Goal: Task Accomplishment & Management: Manage account settings

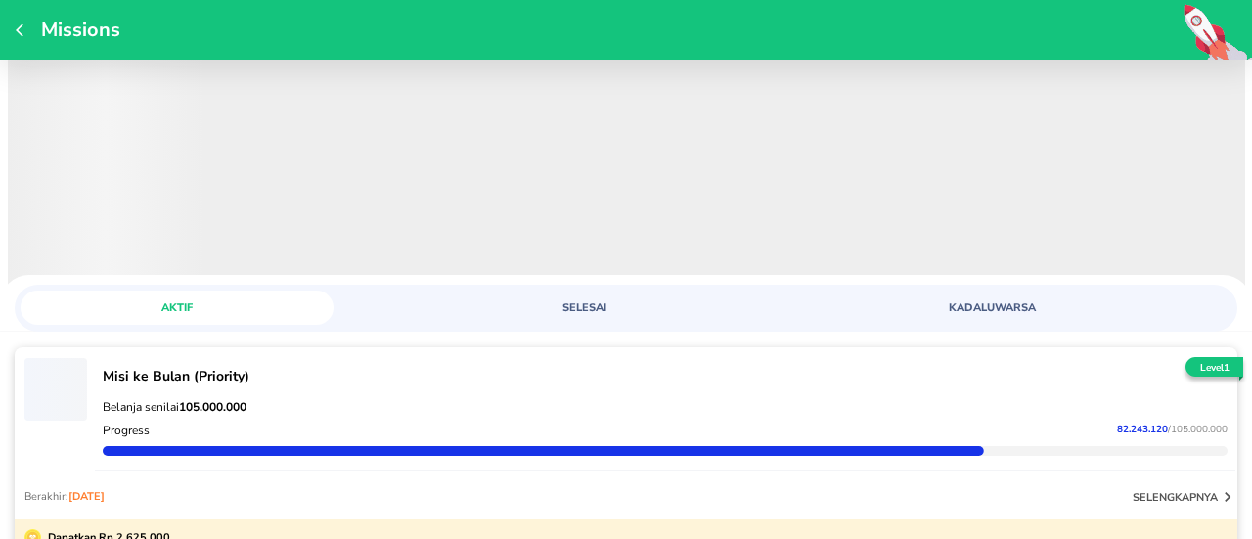
click at [830, 402] on p "Belanja senilai 105.000.000" at bounding box center [665, 407] width 1125 height 16
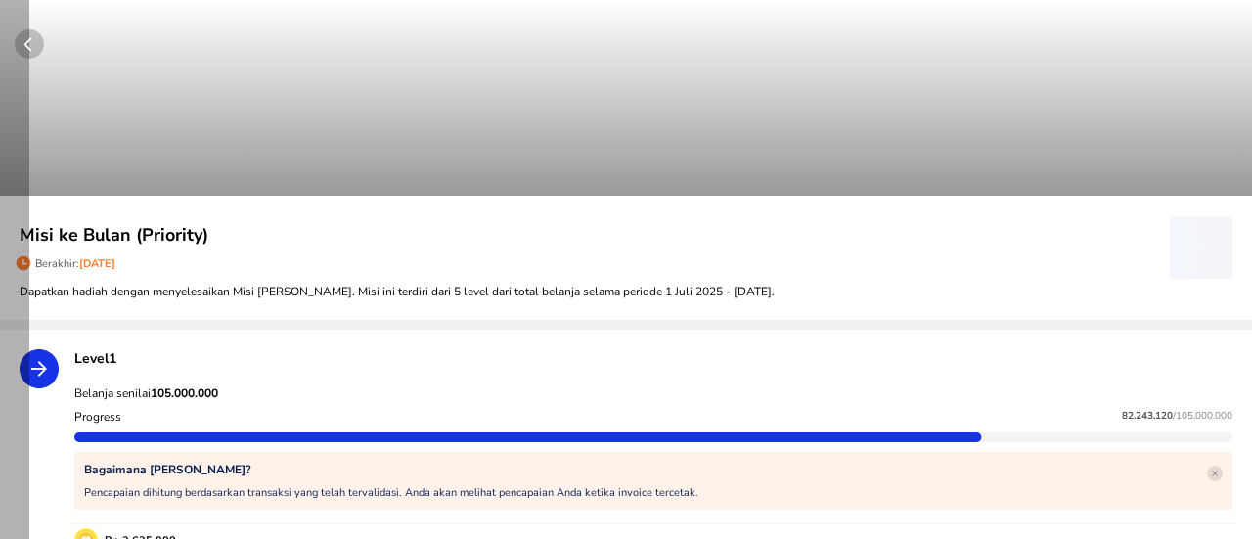
click at [37, 48] on circle "button" at bounding box center [29, 43] width 29 height 29
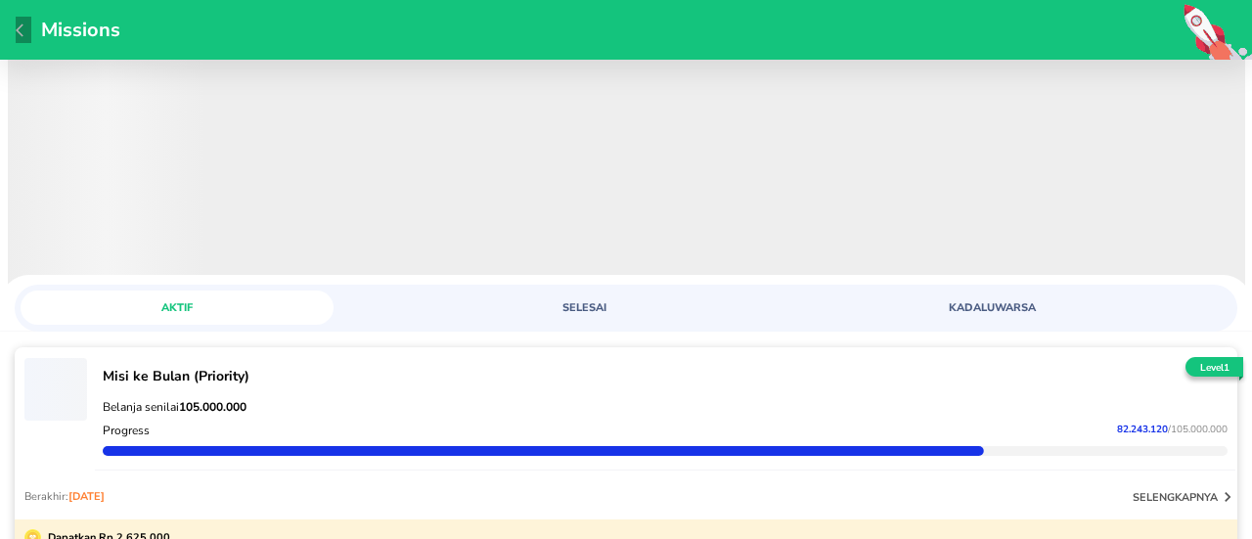
click at [18, 30] on icon "button" at bounding box center [20, 29] width 8 height 13
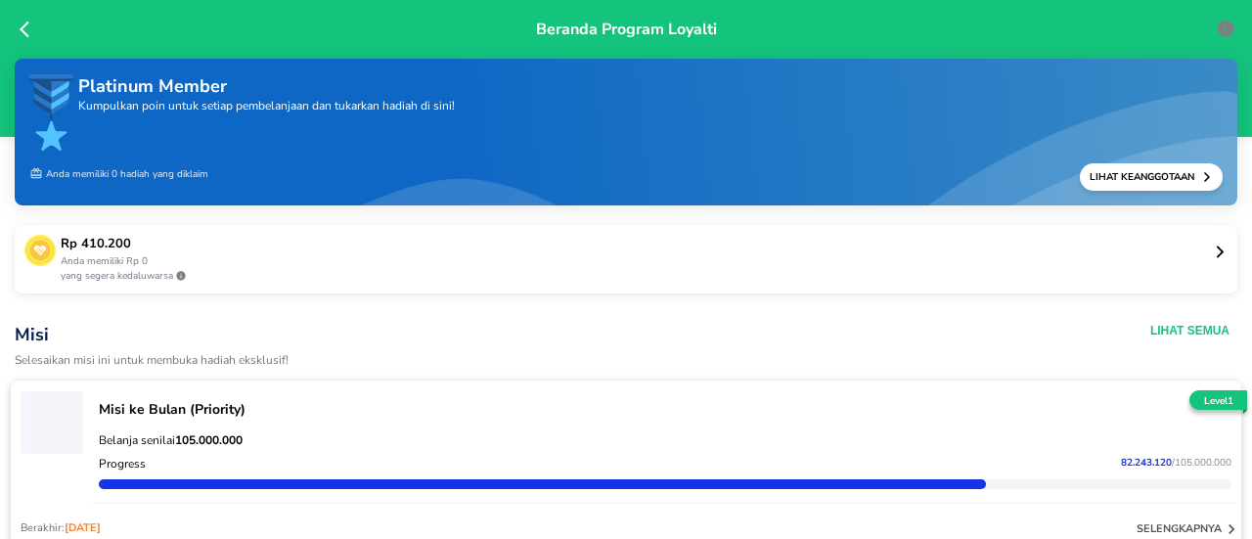
click at [27, 29] on icon at bounding box center [30, 30] width 20 height 20
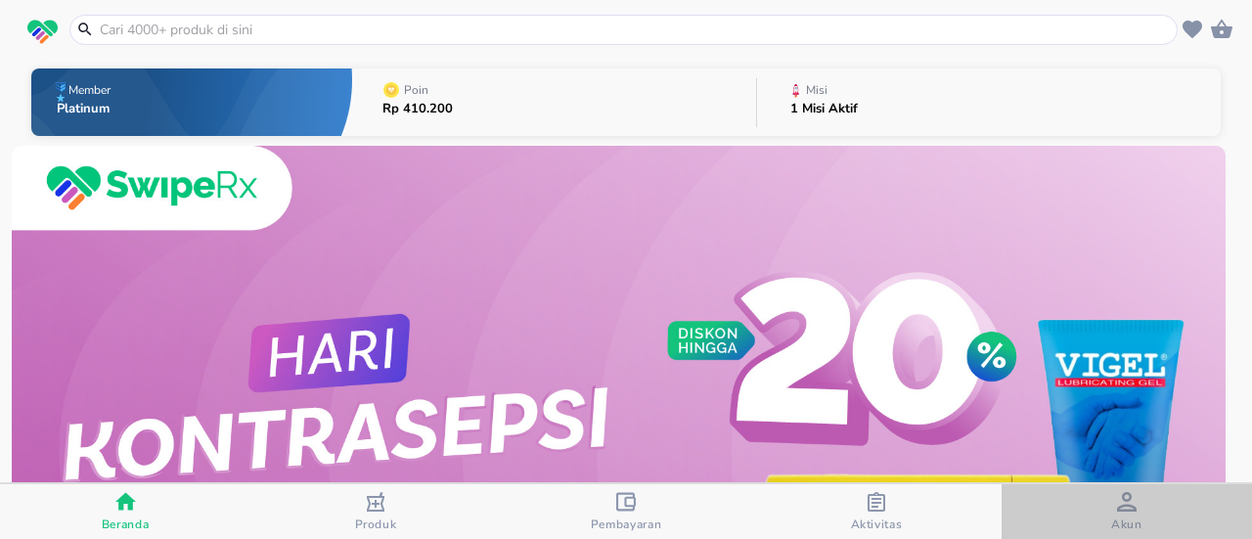
click at [1117, 514] on div "button" at bounding box center [1127, 504] width 20 height 24
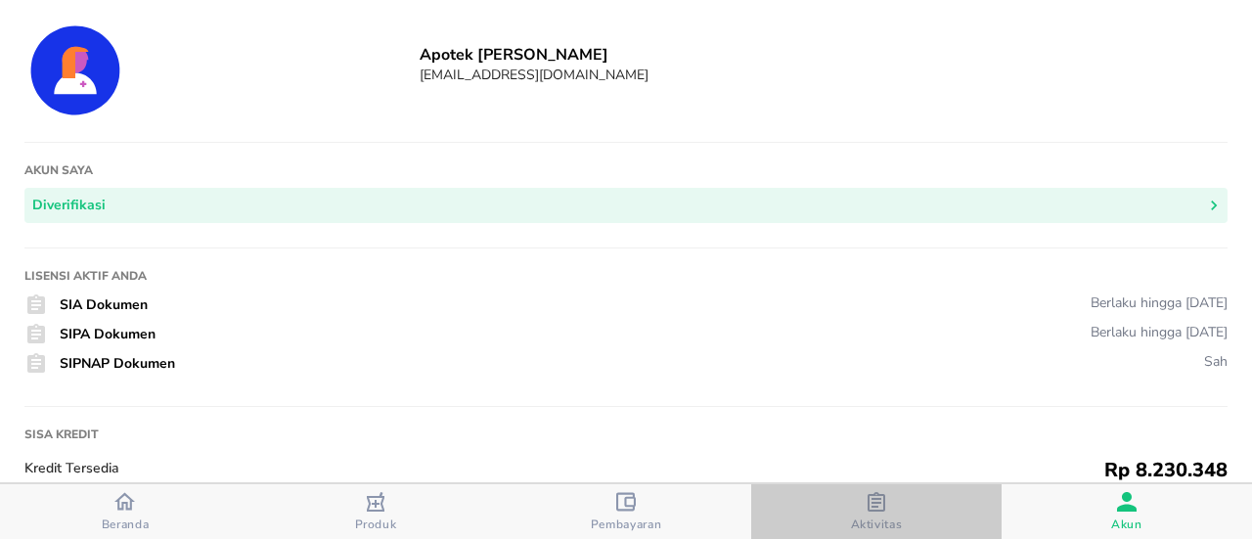
click at [873, 507] on icon "button" at bounding box center [876, 502] width 18 height 20
